Goal: Task Accomplishment & Management: Complete application form

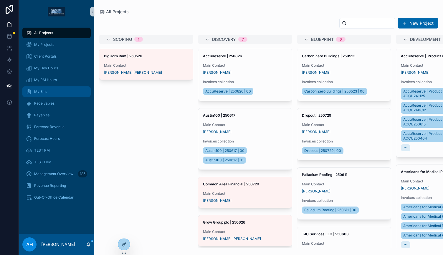
click at [35, 94] on div "My Bills" at bounding box center [56, 91] width 61 height 9
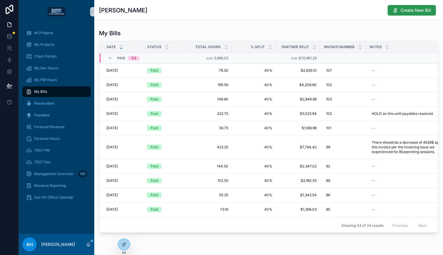
click at [397, 11] on button "Create New Bill" at bounding box center [411, 10] width 48 height 11
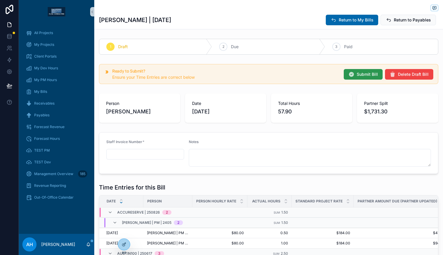
click at [363, 73] on span "Submit Bill" at bounding box center [366, 75] width 21 height 6
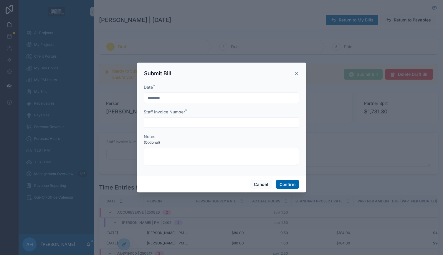
click at [185, 119] on input "text" at bounding box center [221, 123] width 155 height 8
type input "*"
type input "**"
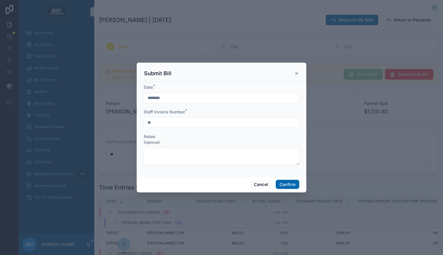
type input "***"
click at [294, 185] on button "Confirm" at bounding box center [287, 184] width 24 height 9
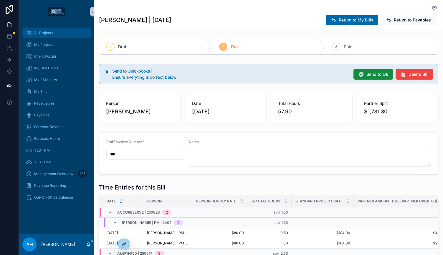
drag, startPoint x: 42, startPoint y: 35, endPoint x: 37, endPoint y: 21, distance: 14.7
click at [42, 35] on div "All Projects" at bounding box center [56, 32] width 61 height 9
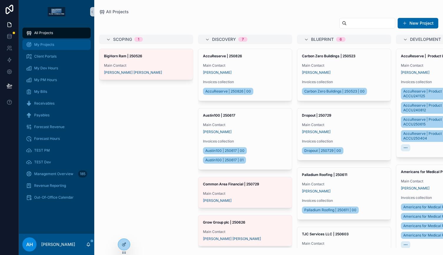
click at [47, 42] on div "My Projects" at bounding box center [56, 44] width 61 height 9
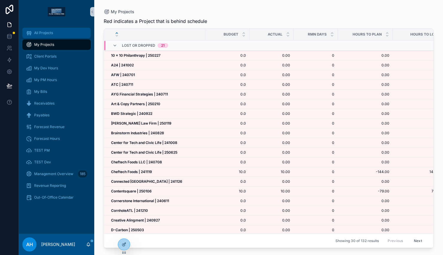
click at [34, 31] on span "All Projects" at bounding box center [43, 33] width 19 height 5
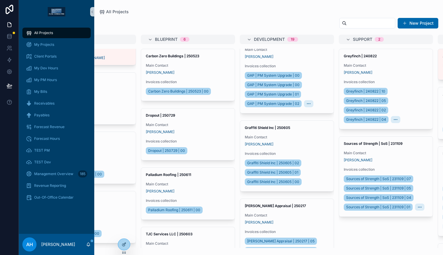
scroll to position [559, 0]
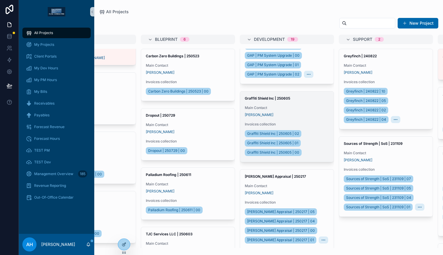
click at [288, 117] on div "[PERSON_NAME]" at bounding box center [287, 115] width 84 height 5
